Goal: Transaction & Acquisition: Purchase product/service

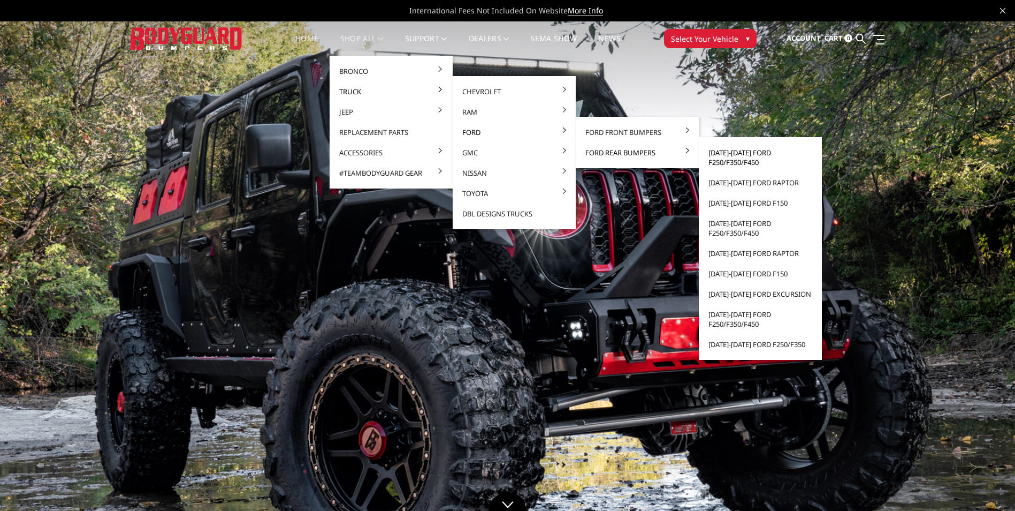
click at [730, 158] on link "[DATE]-[DATE] Ford F250/F350/F450" at bounding box center [760, 157] width 115 height 30
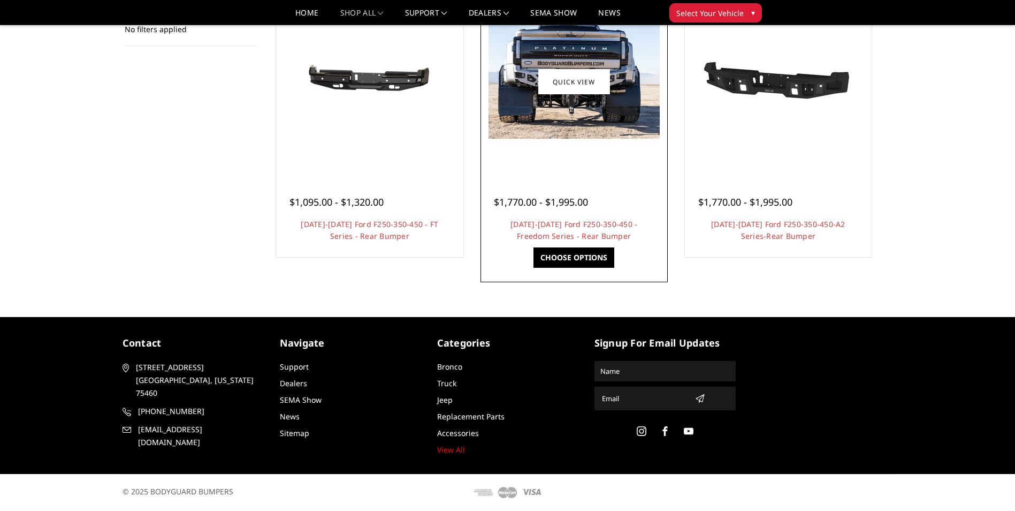
scroll to position [100, 0]
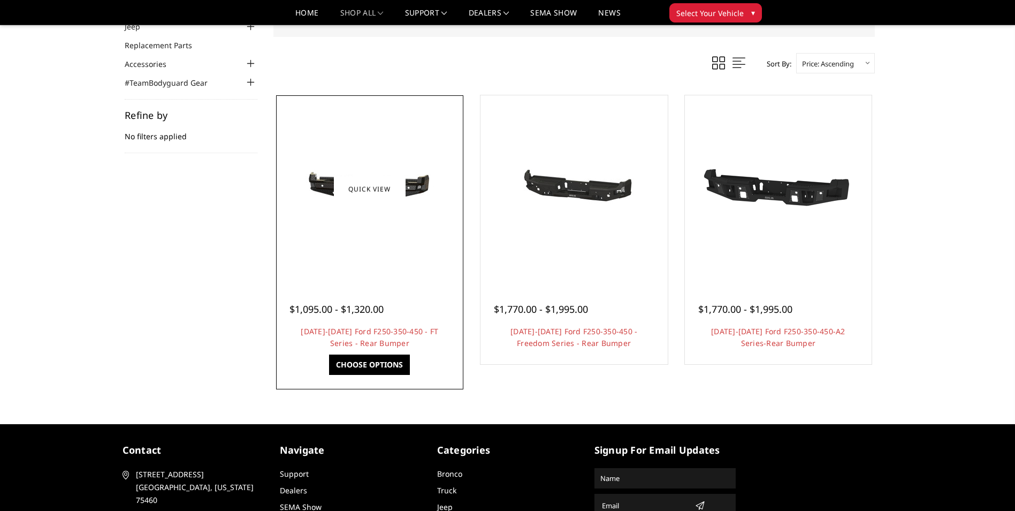
click at [425, 186] on img at bounding box center [369, 188] width 171 height 81
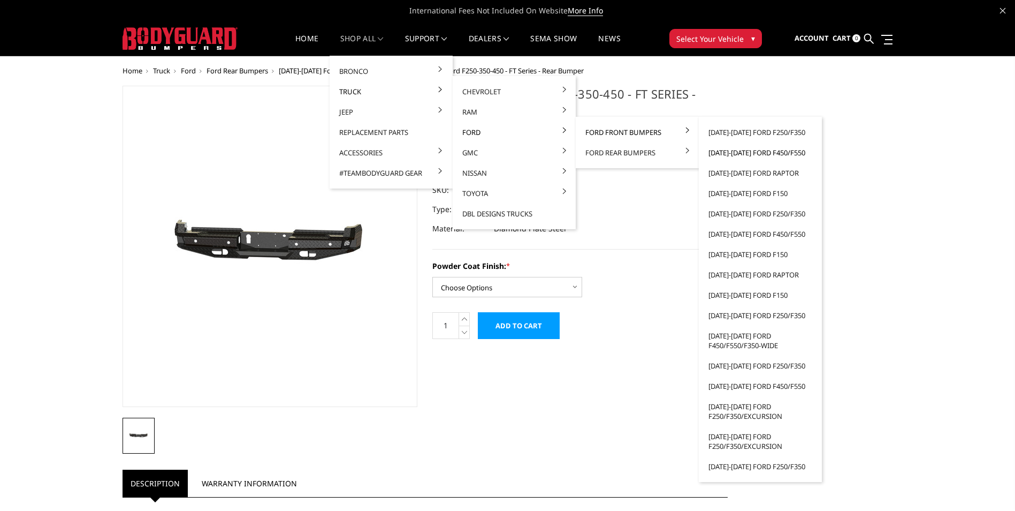
click at [748, 151] on link "[DATE]-[DATE] Ford F450/F550" at bounding box center [760, 152] width 115 height 20
